Goal: Transaction & Acquisition: Obtain resource

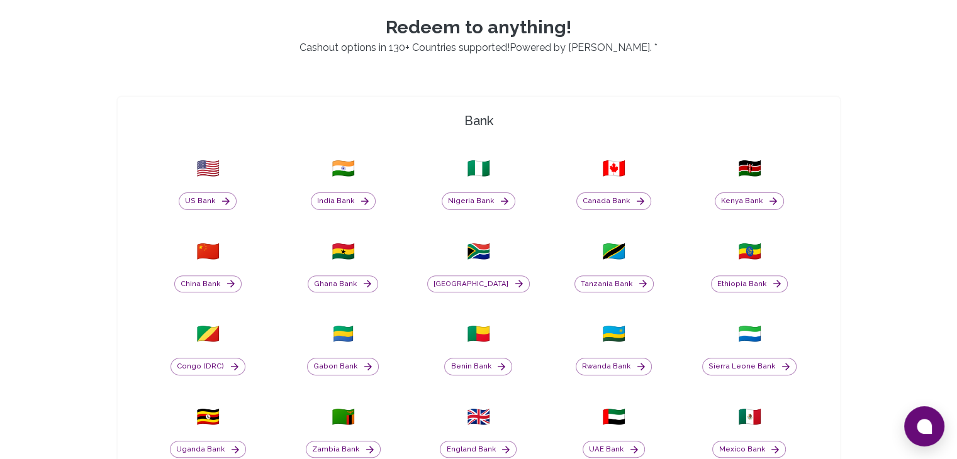
scroll to position [378, 0]
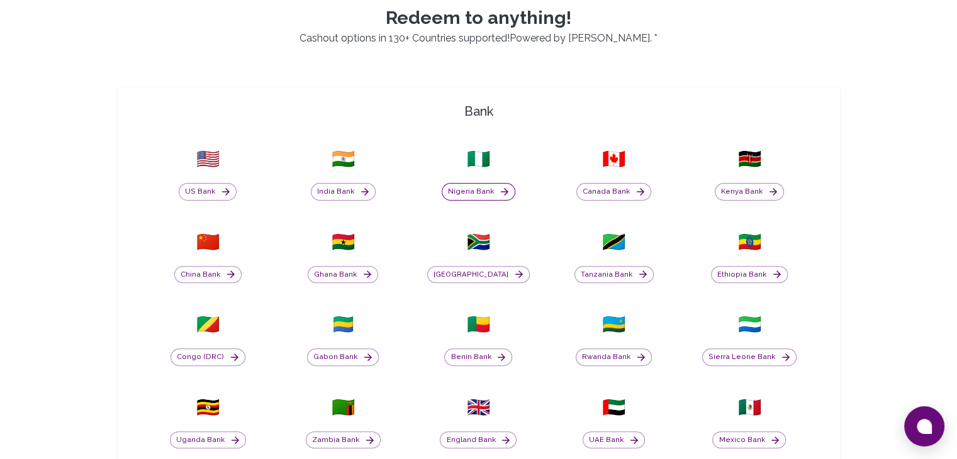
click at [478, 190] on button "Nigeria Bank" at bounding box center [479, 192] width 74 height 18
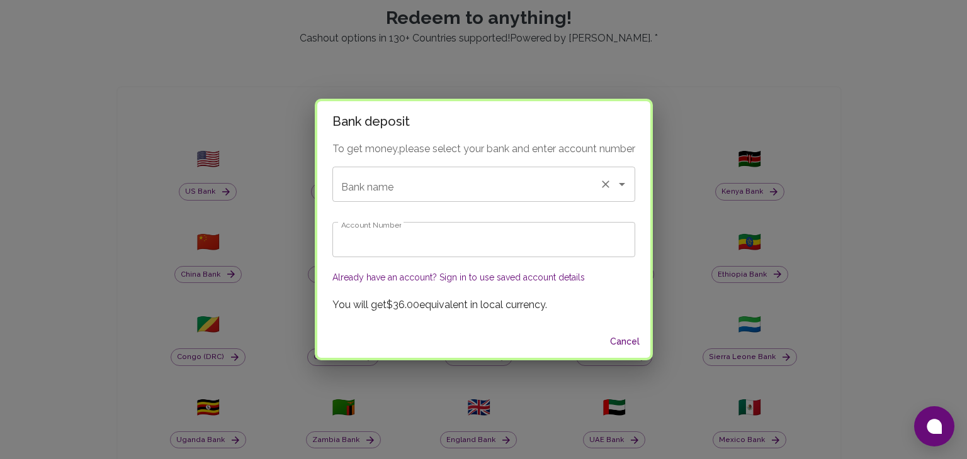
click at [498, 192] on input "Bank name" at bounding box center [466, 184] width 256 height 24
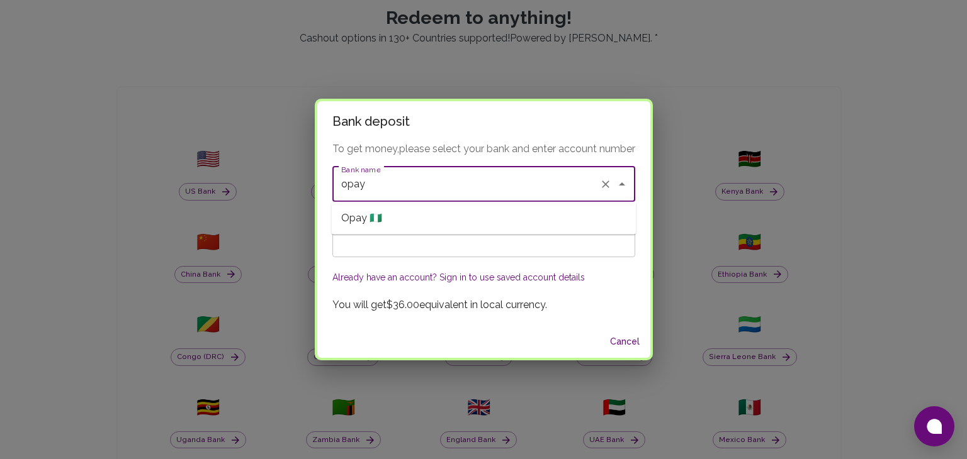
drag, startPoint x: 461, startPoint y: 220, endPoint x: 454, endPoint y: 240, distance: 21.3
click at [460, 220] on li "Opay 🇳🇬" at bounding box center [483, 218] width 305 height 23
type input "Opay"
click at [454, 240] on input "Account Number" at bounding box center [483, 239] width 303 height 35
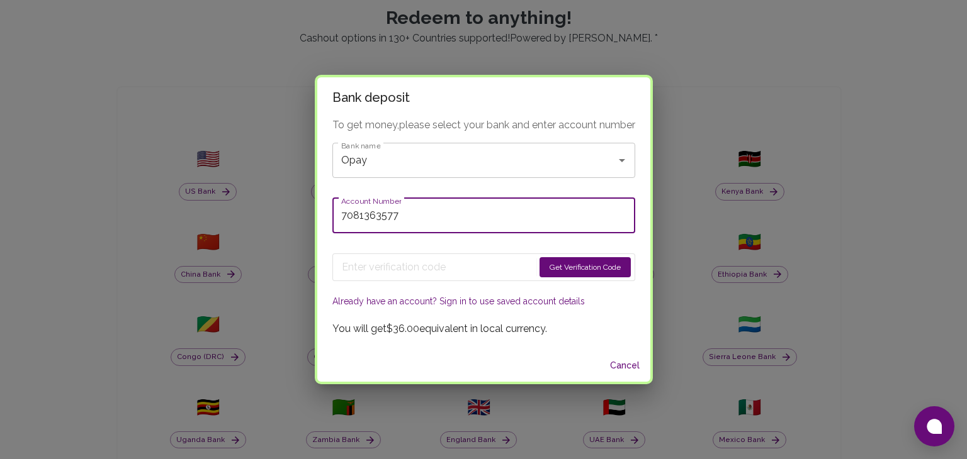
type input "7081363577"
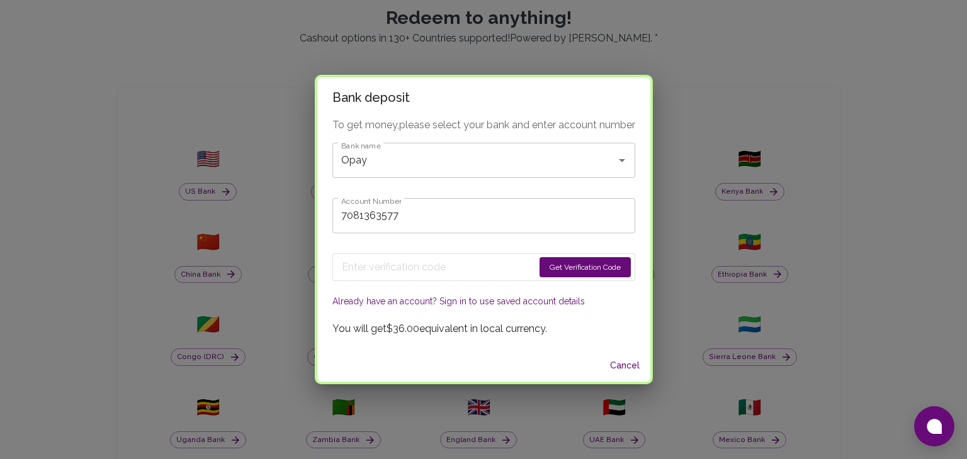
click at [587, 261] on button "Get Verification Code" at bounding box center [584, 267] width 91 height 20
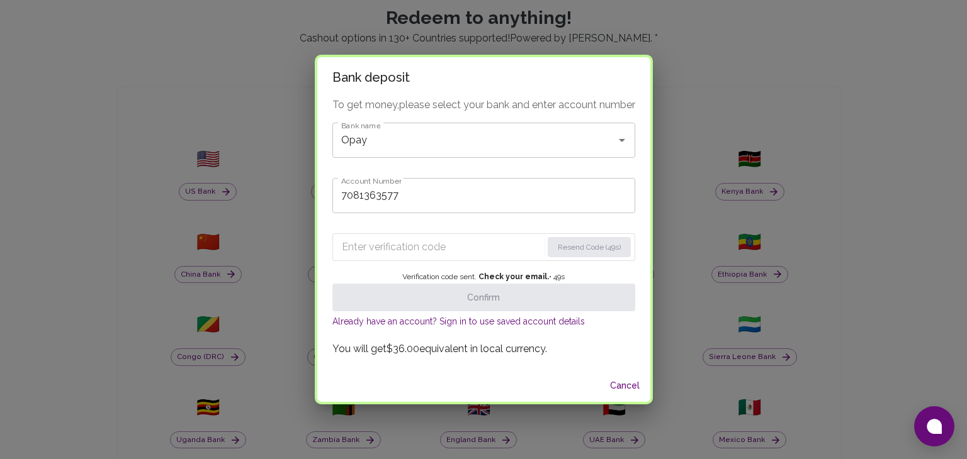
click at [423, 230] on div "Resend Code (49s) Verification code sent. Check your email. • 49 s Confirm Alre…" at bounding box center [483, 277] width 303 height 108
click at [424, 222] on div "To get money, please select your bank and enter account number Bank name Opay B…" at bounding box center [483, 234] width 333 height 272
click at [432, 263] on div "Resend Code (48s) Verification code sent. Check your email. • 48 s Confirm Alre…" at bounding box center [483, 277] width 303 height 108
click at [434, 250] on input "Enter verification code" at bounding box center [441, 247] width 199 height 20
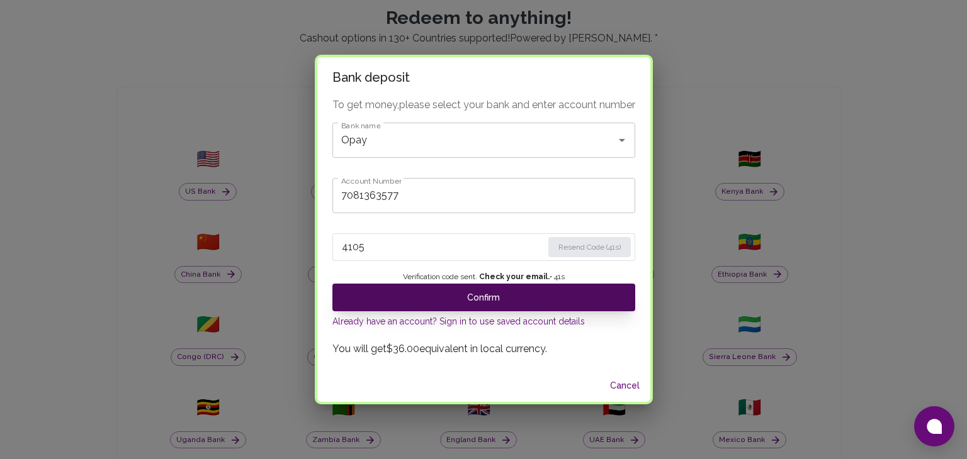
click at [431, 293] on button "Confirm" at bounding box center [483, 298] width 303 height 28
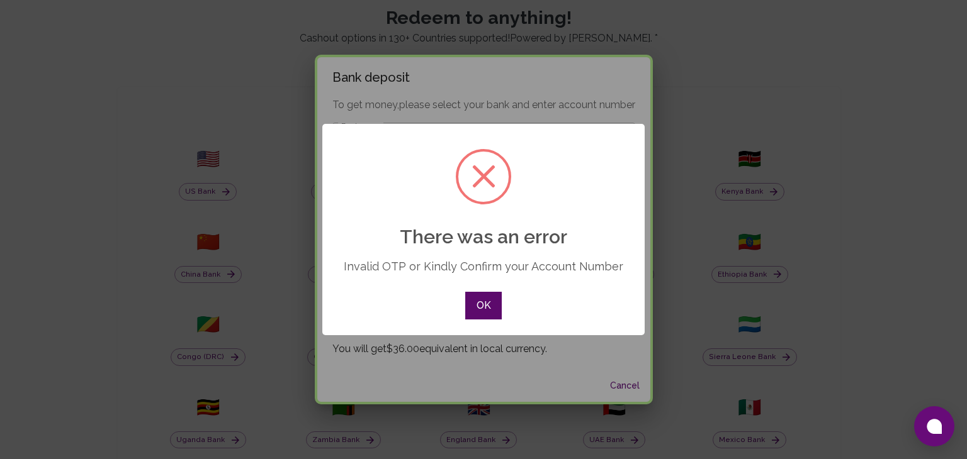
click at [492, 297] on button "OK" at bounding box center [483, 306] width 36 height 28
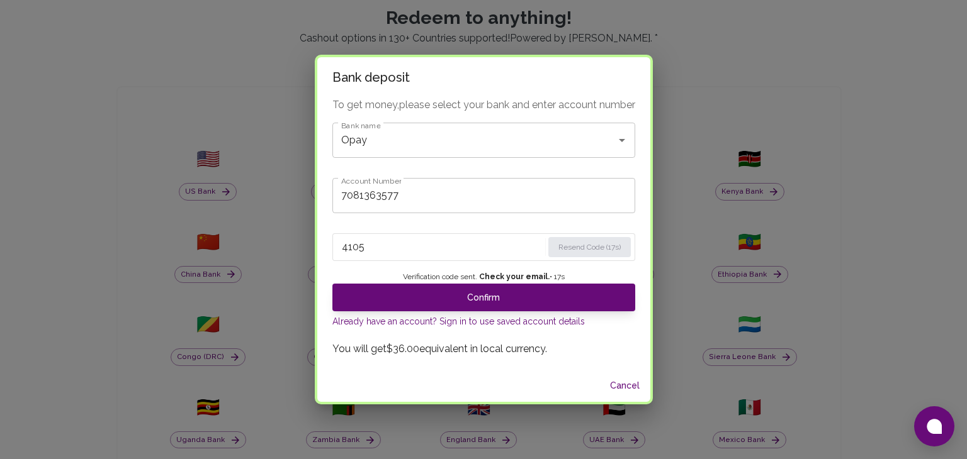
click at [373, 242] on input "4105" at bounding box center [442, 247] width 201 height 20
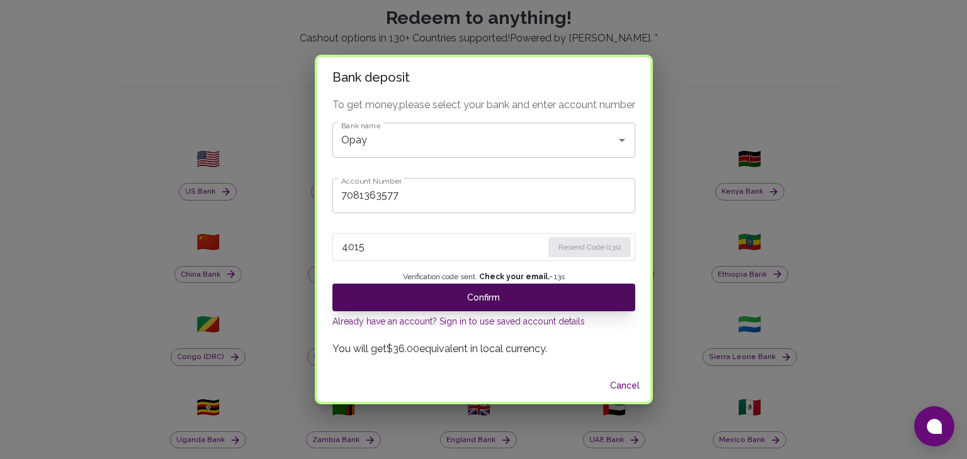
type input "4015"
click at [519, 300] on button "Confirm" at bounding box center [483, 298] width 303 height 28
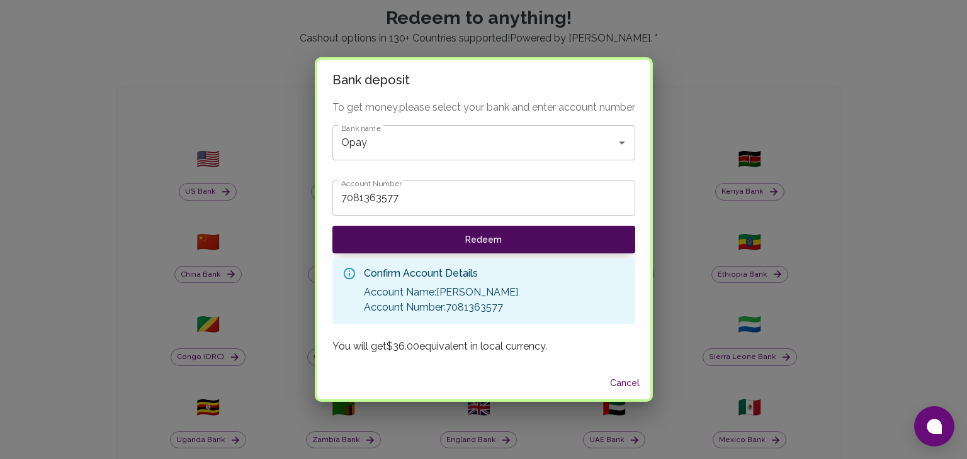
click at [474, 249] on button "Redeem" at bounding box center [483, 240] width 303 height 28
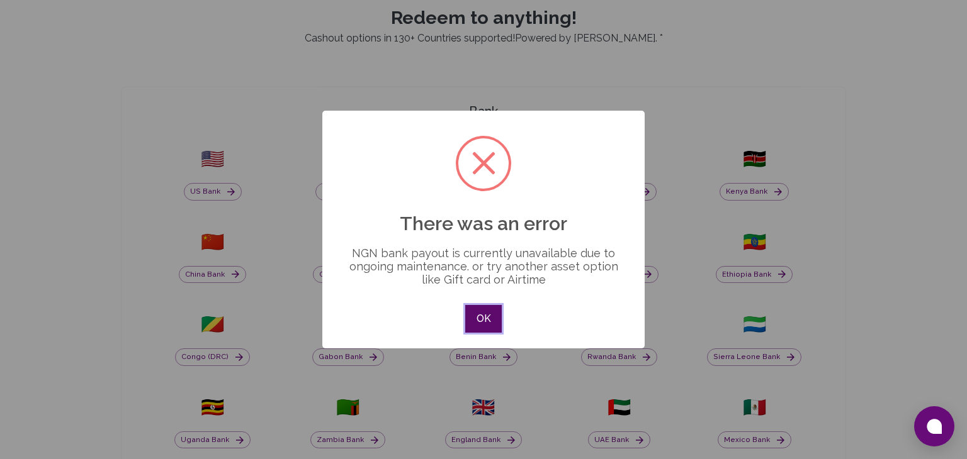
click at [483, 317] on button "OK" at bounding box center [483, 319] width 36 height 28
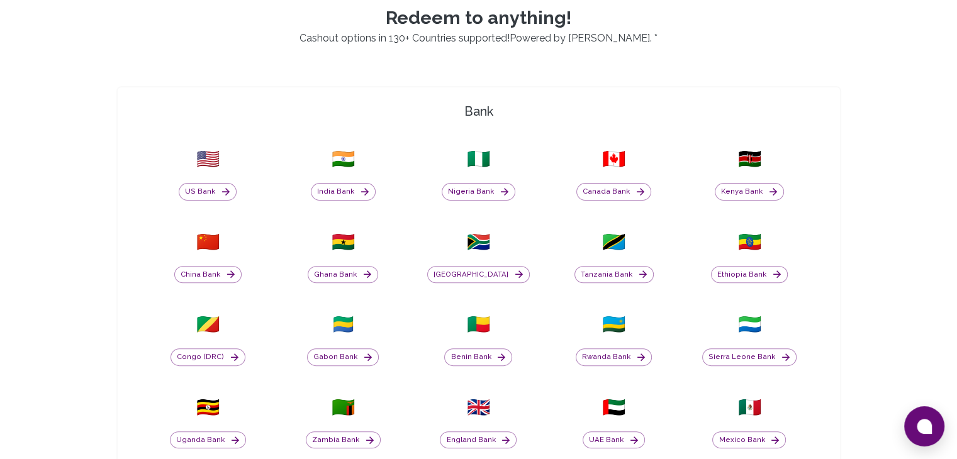
scroll to position [0, 0]
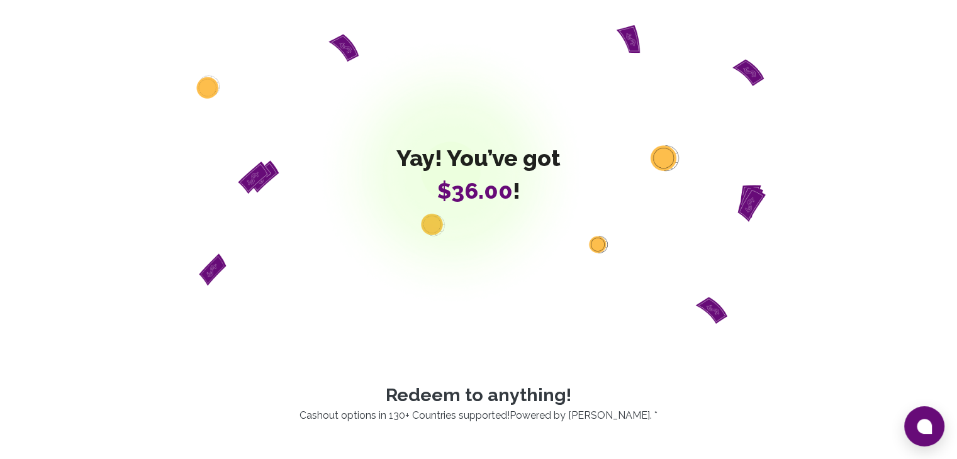
click at [535, 192] on span "$36.00 !" at bounding box center [478, 190] width 164 height 25
